Goal: Transaction & Acquisition: Register for event/course

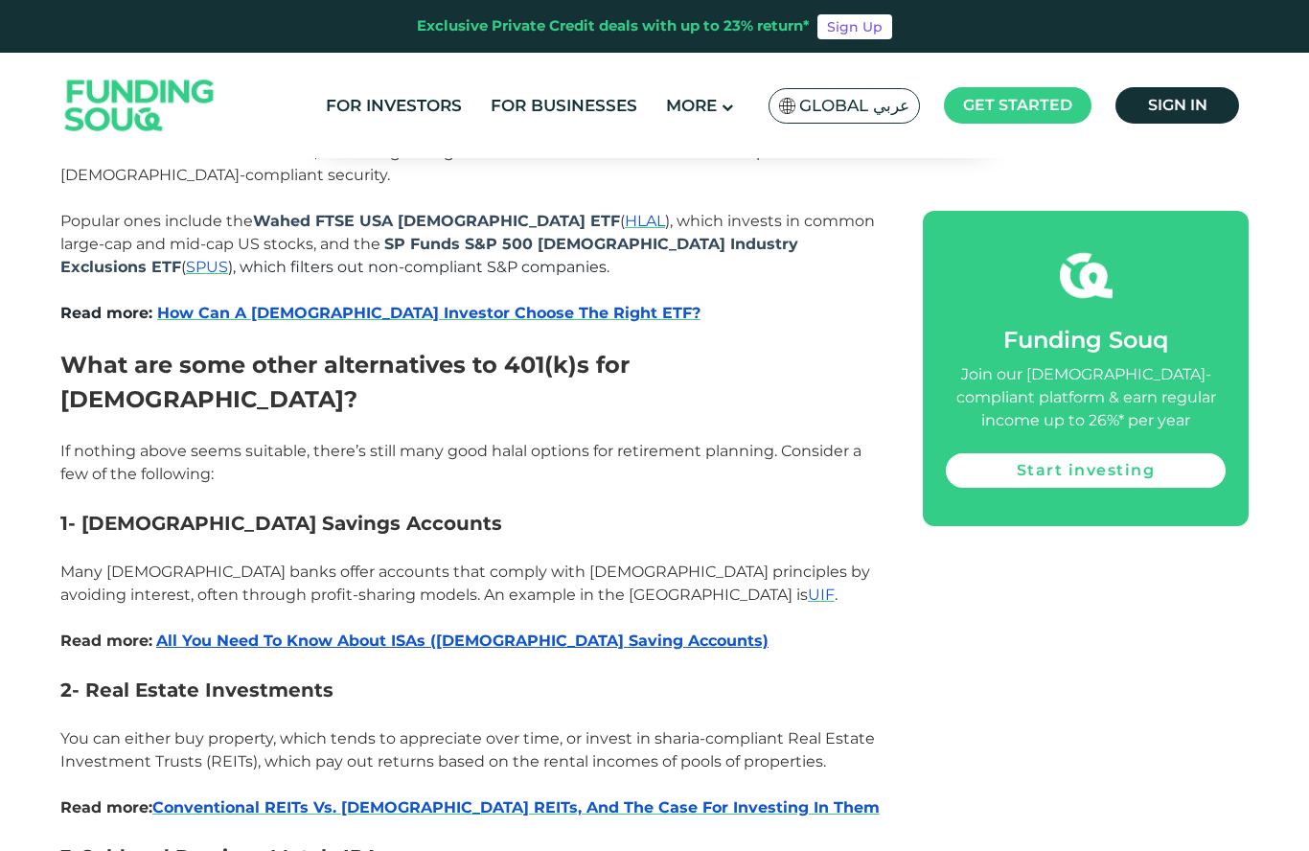
scroll to position [3790, 0]
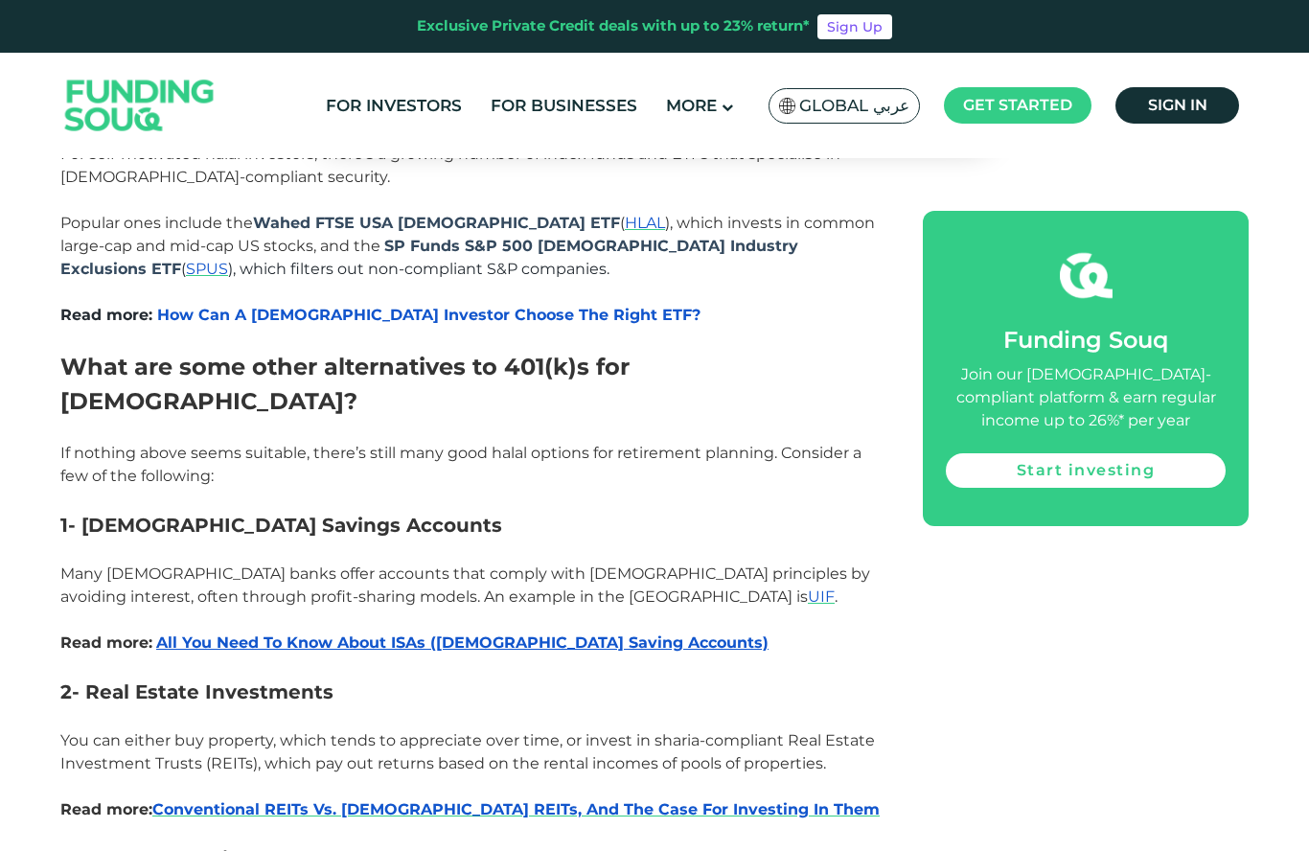
click at [520, 306] on span "How Can A [DEMOGRAPHIC_DATA] Investor Choose The Right ETF?" at bounding box center [428, 315] width 543 height 18
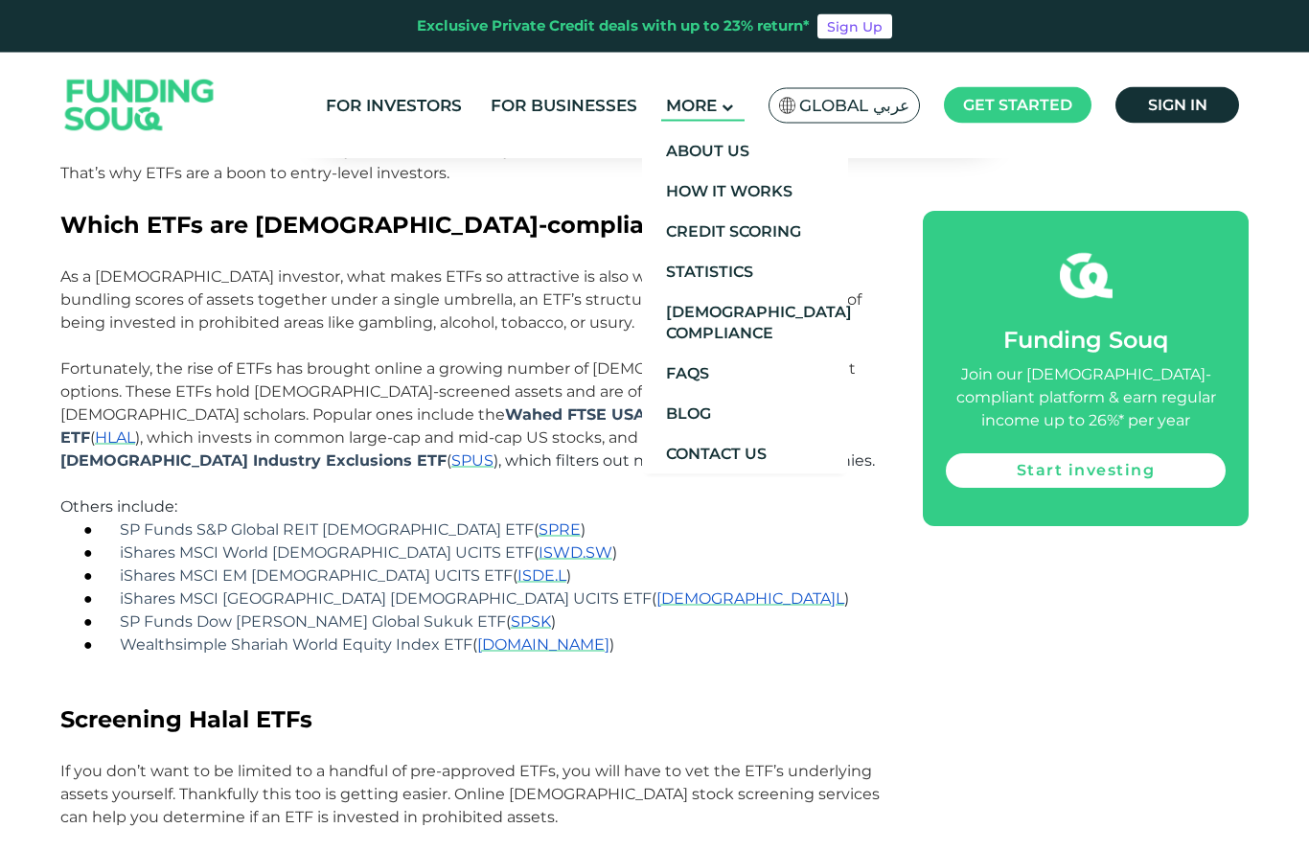
scroll to position [2150, 0]
click at [769, 197] on link "How It Works" at bounding box center [745, 192] width 206 height 40
